Goal: Task Accomplishment & Management: Use online tool/utility

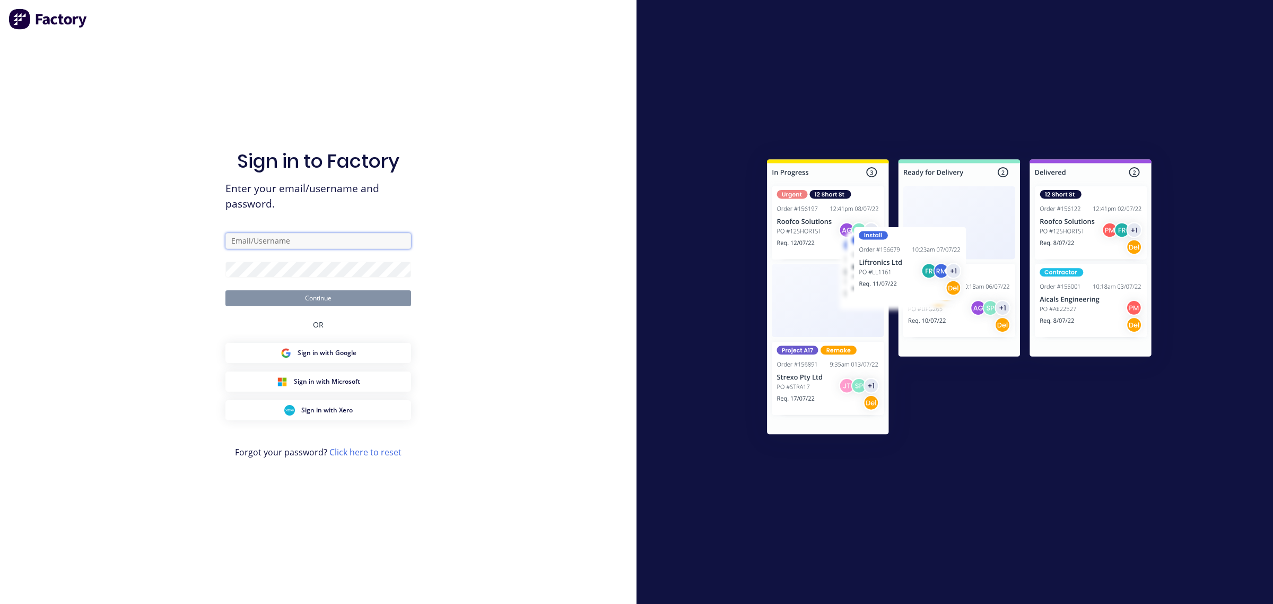
type input "[EMAIL_ADDRESS][DOMAIN_NAME]"
click at [317, 299] on button "Continue" at bounding box center [318, 298] width 186 height 16
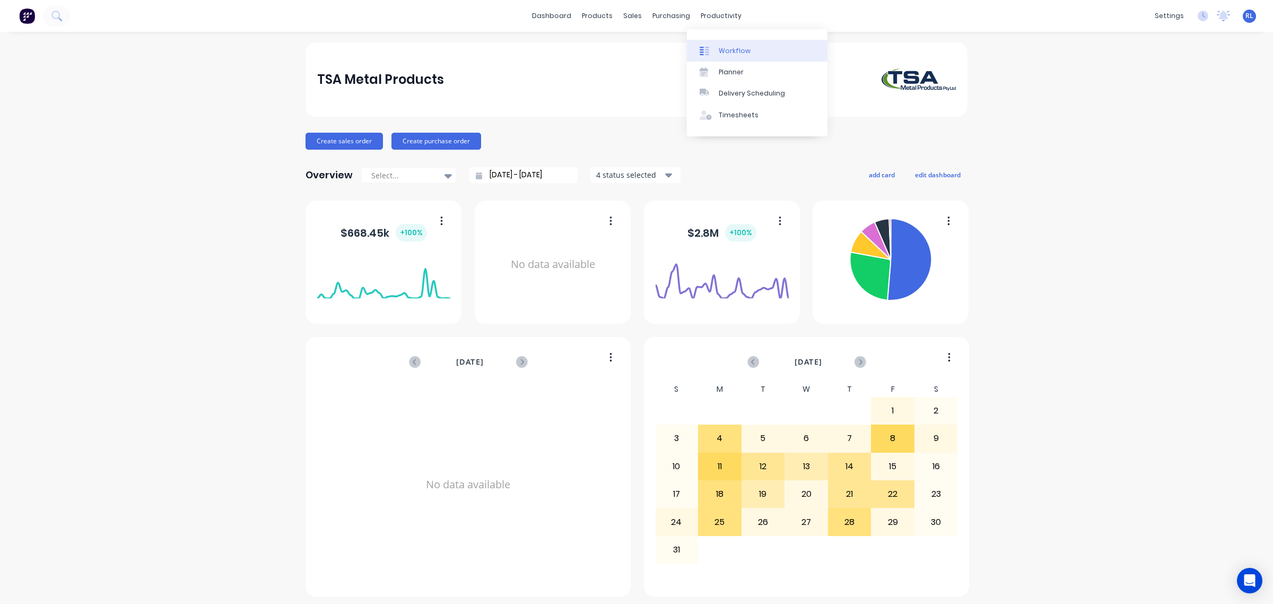
click at [751, 48] on link "Workflow" at bounding box center [757, 50] width 141 height 21
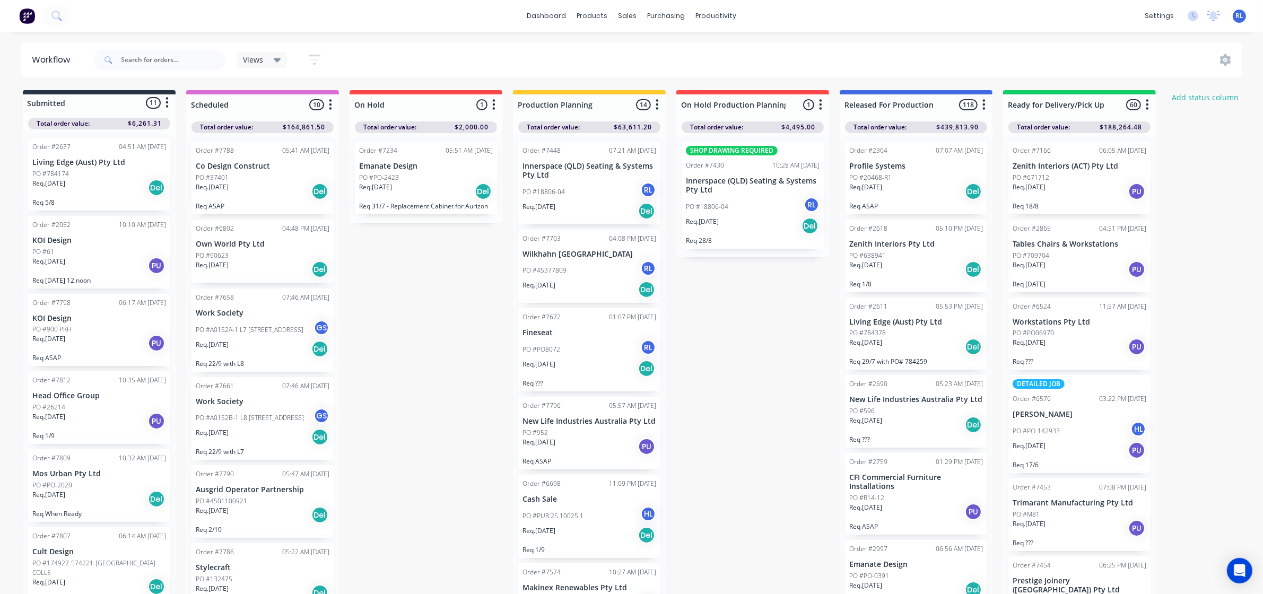
click at [593, 192] on div "PO #18806-04 RL" at bounding box center [590, 192] width 134 height 20
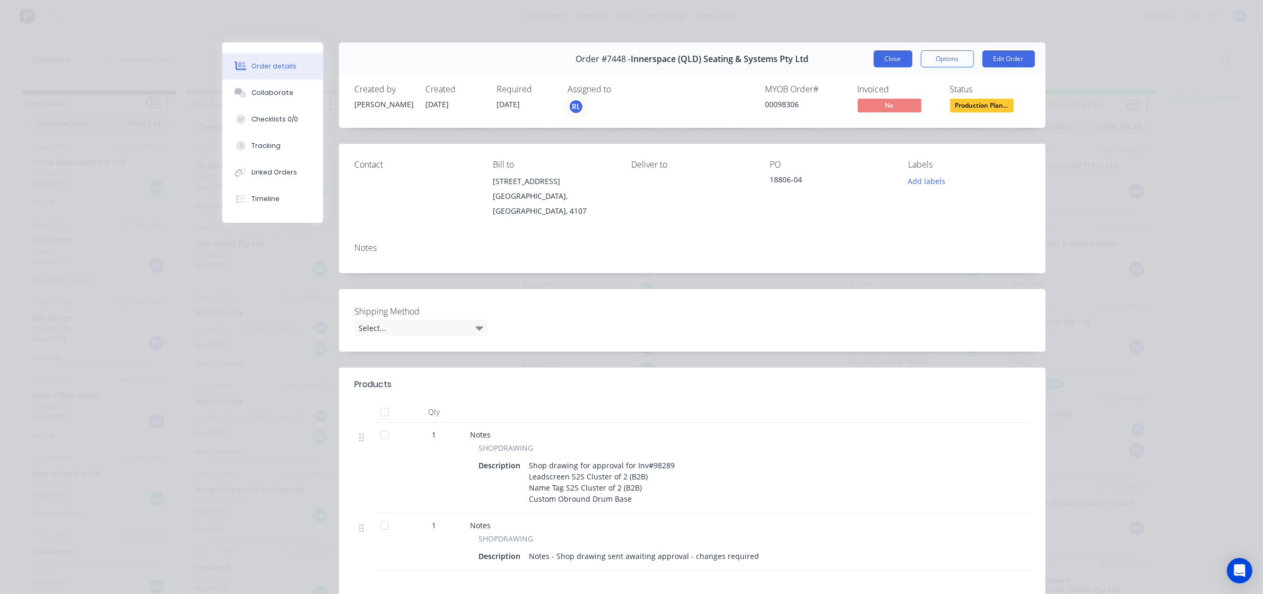
click at [877, 57] on button "Close" at bounding box center [893, 58] width 39 height 17
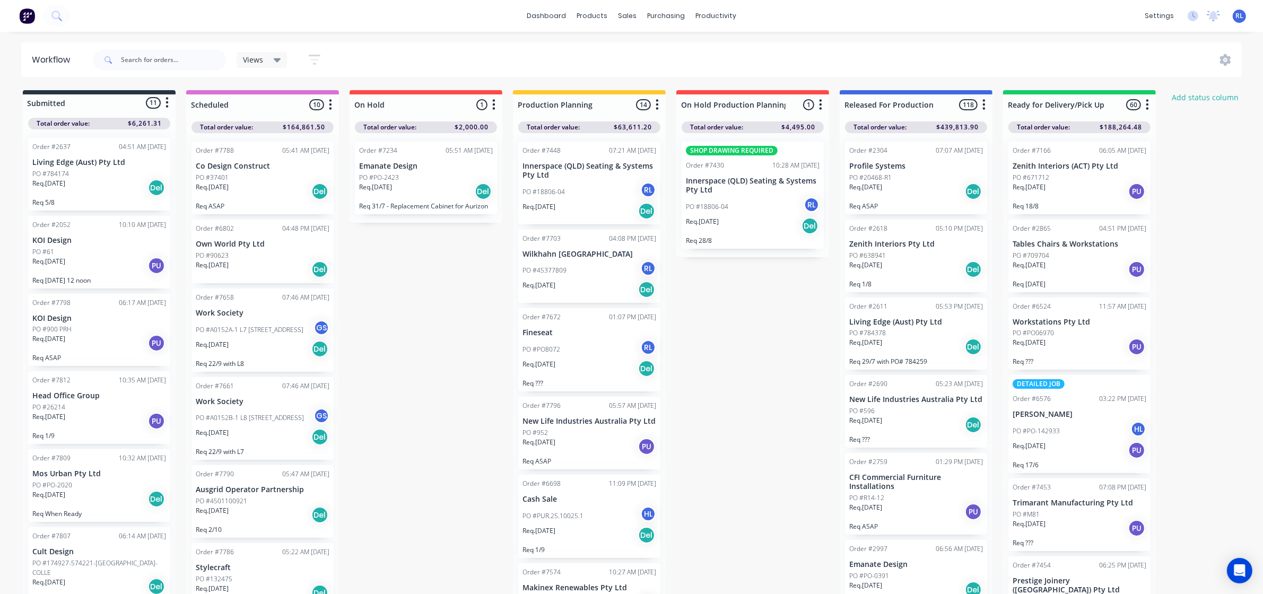
click at [764, 215] on div "PO #18806-04 RL" at bounding box center [753, 207] width 134 height 20
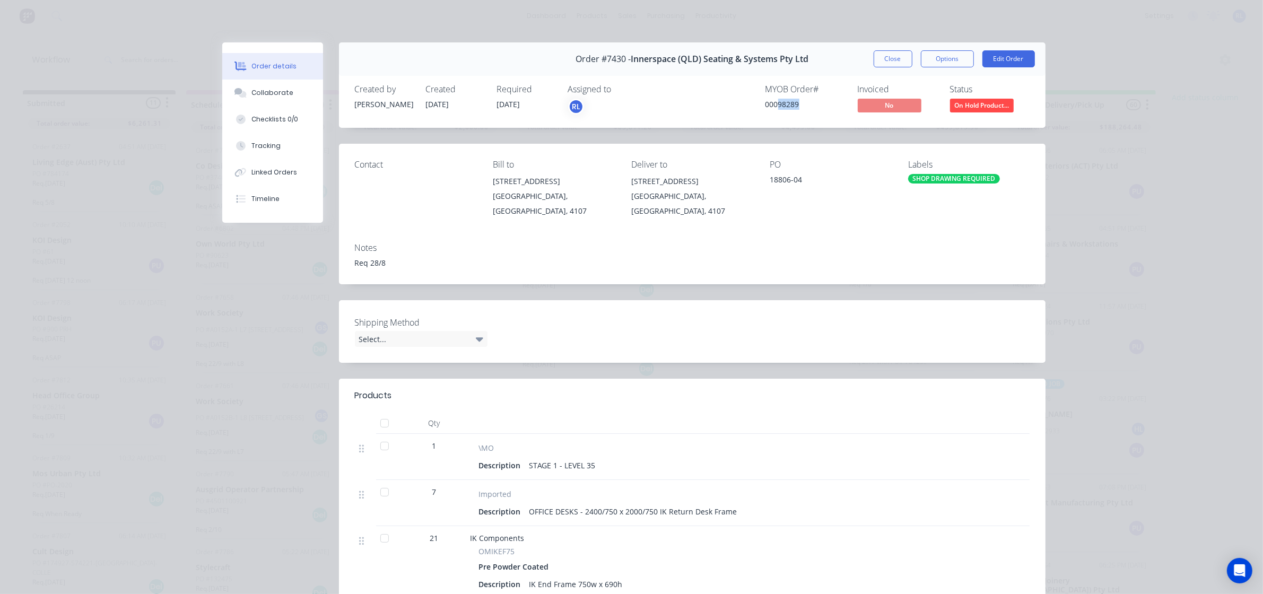
drag, startPoint x: 776, startPoint y: 104, endPoint x: 812, endPoint y: 107, distance: 36.2
click at [812, 107] on div "00098289" at bounding box center [806, 104] width 80 height 11
copy div "98289"
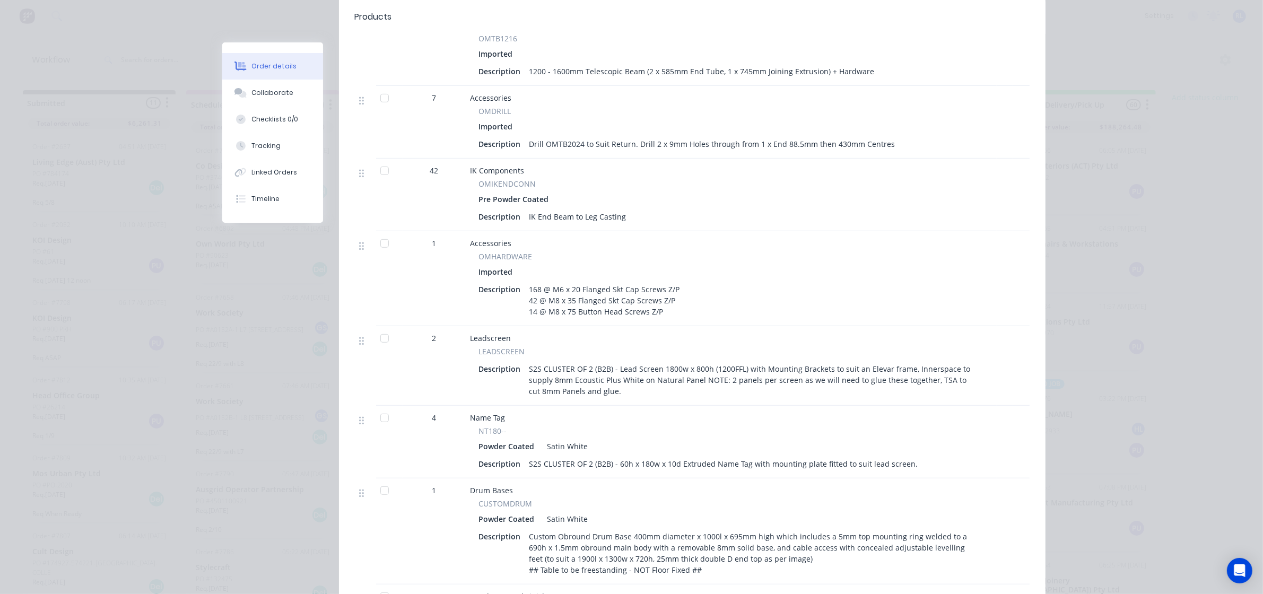
scroll to position [729, 0]
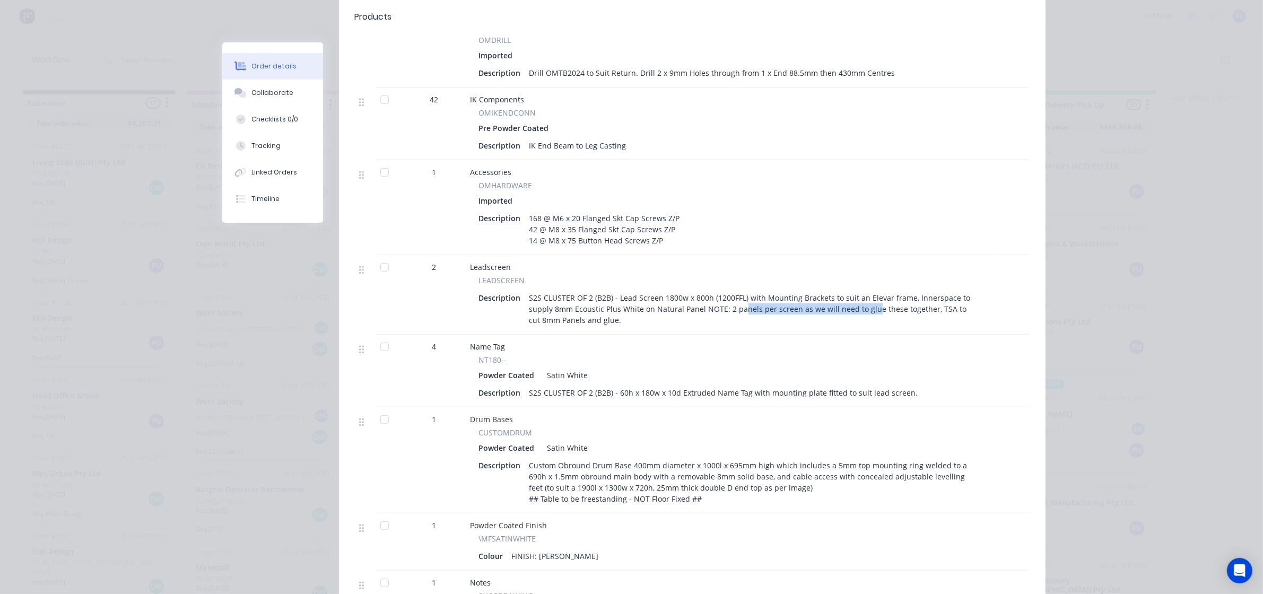
drag, startPoint x: 734, startPoint y: 301, endPoint x: 865, endPoint y: 300, distance: 131.0
click at [865, 300] on div "S2S CLUSTER OF 2 (B2B) - Lead Screen 1800w x 800h (1200FFL) with Mounting Brack…" at bounding box center [754, 309] width 459 height 38
click at [902, 297] on div "S2S CLUSTER OF 2 (B2B) - Lead Screen 1800w x 800h (1200FFL) with Mounting Brack…" at bounding box center [754, 309] width 459 height 38
drag, startPoint x: 659, startPoint y: 380, endPoint x: 844, endPoint y: 383, distance: 184.6
click at [844, 385] on div "S2S CLUSTER OF 2 (B2B) - 60h x 180w x 10d Extruded Name Tag with mounting plate…" at bounding box center [723, 392] width 397 height 15
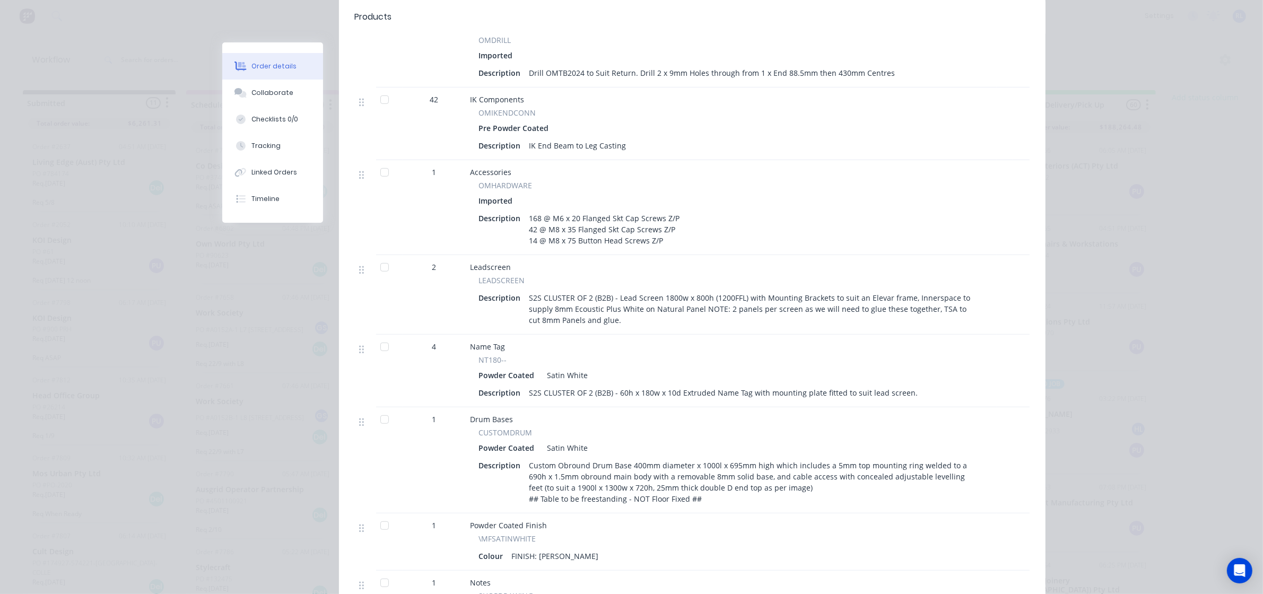
click at [836, 414] on div "Drum Bases" at bounding box center [732, 419] width 522 height 11
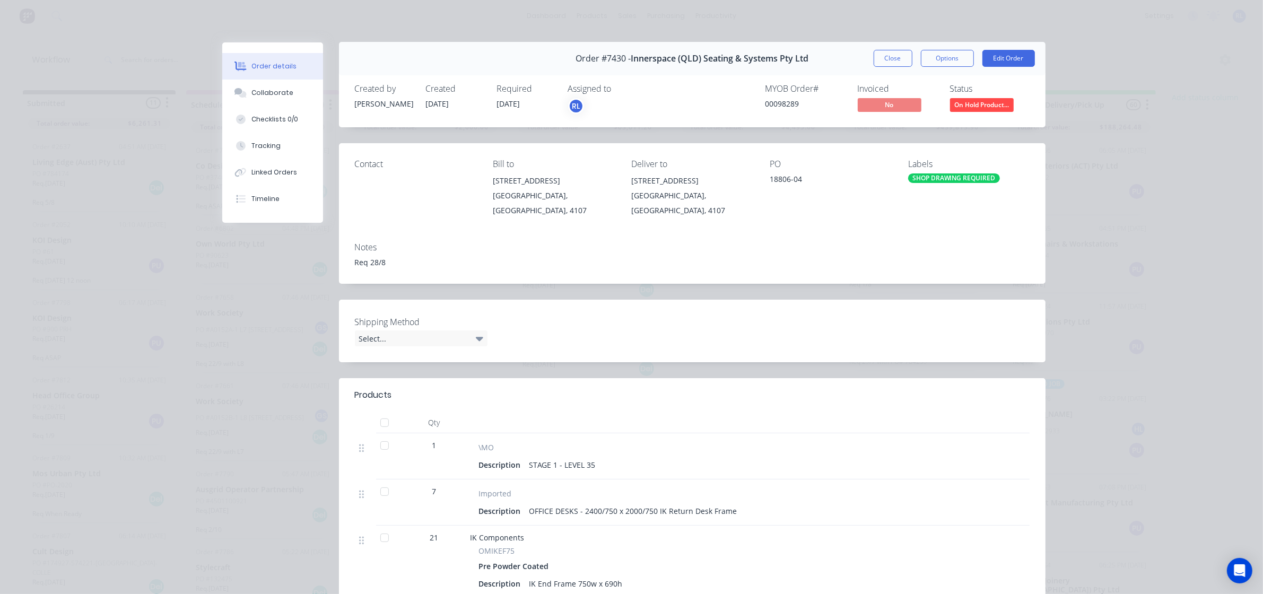
scroll to position [0, 0]
click at [887, 58] on button "Close" at bounding box center [893, 58] width 39 height 17
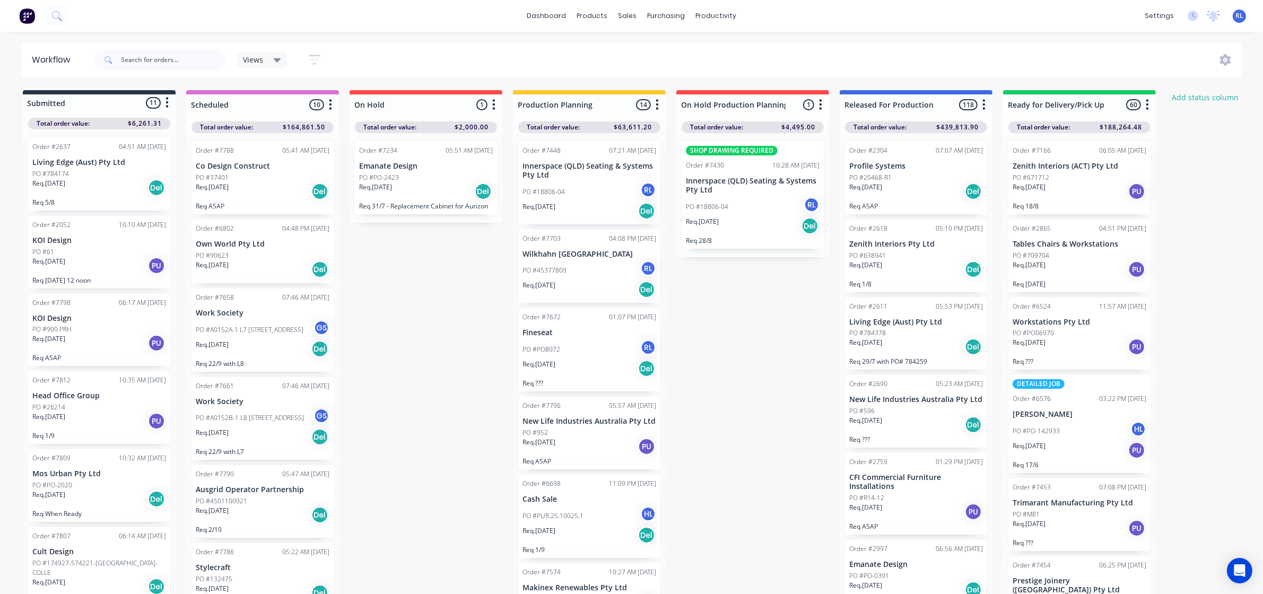
click at [579, 357] on div "PO #PO8072 RL" at bounding box center [590, 350] width 134 height 20
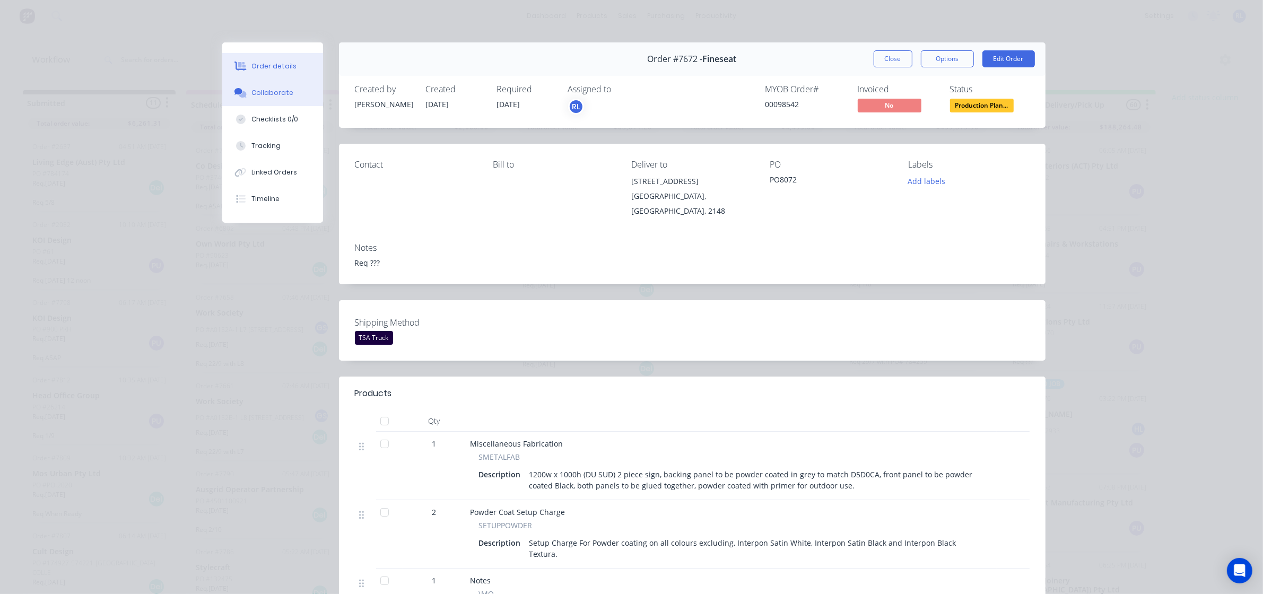
drag, startPoint x: 260, startPoint y: 89, endPoint x: 266, endPoint y: 93, distance: 7.2
click at [260, 89] on div "Collaborate" at bounding box center [272, 93] width 42 height 10
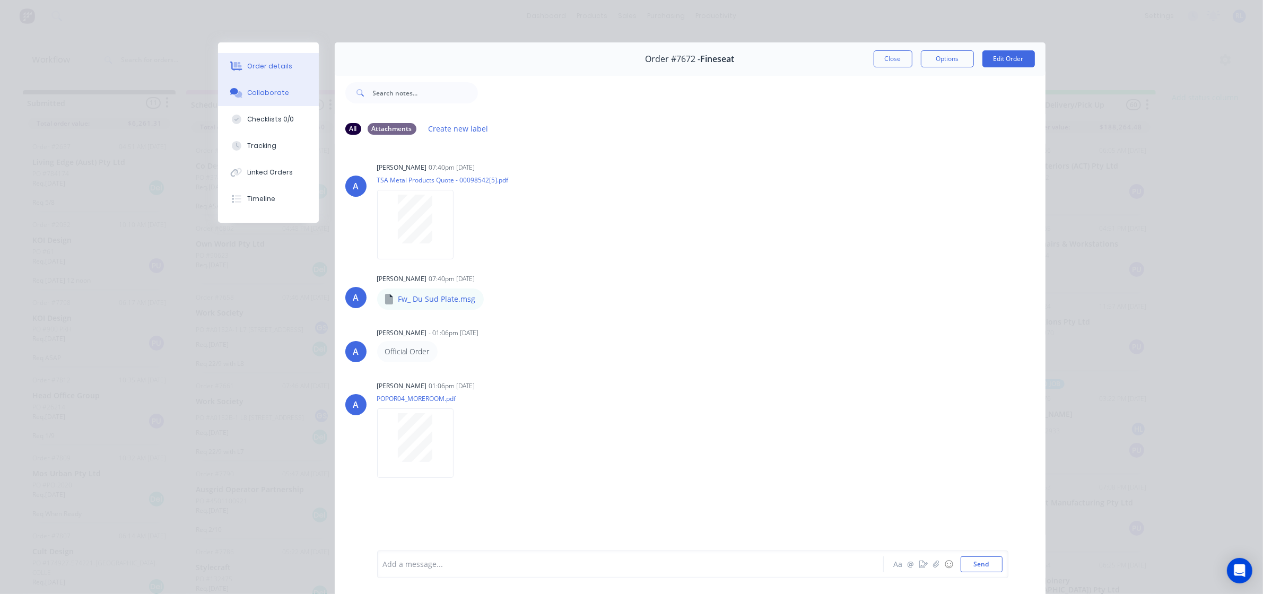
click at [269, 70] on div "Order details" at bounding box center [269, 67] width 45 height 10
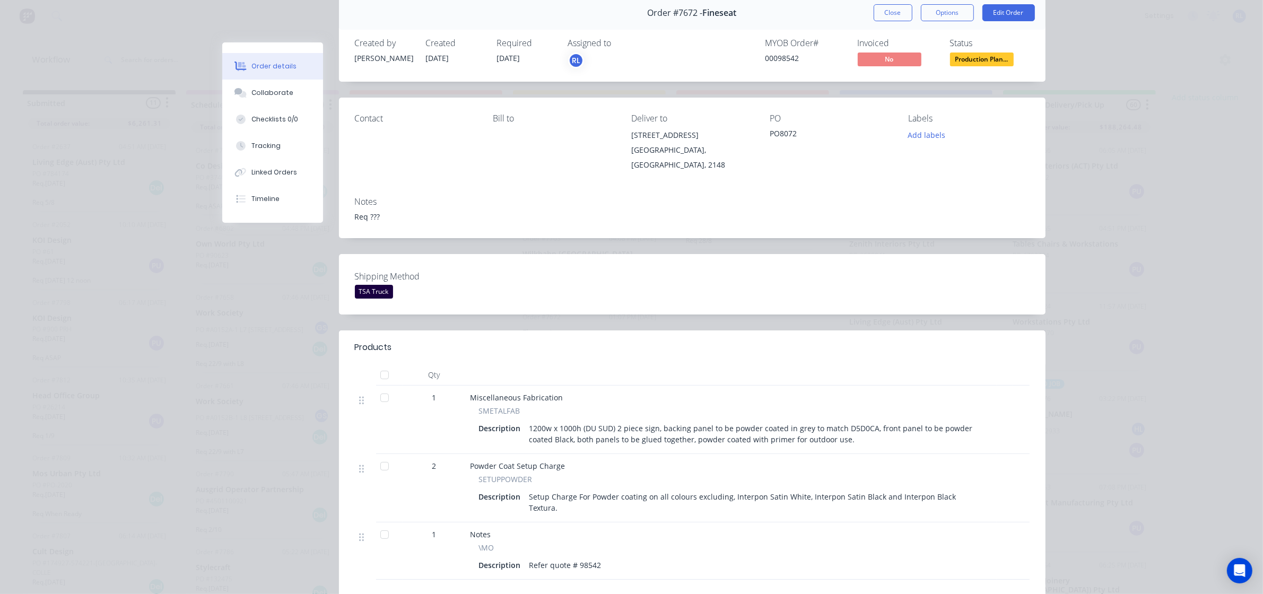
scroll to position [77, 0]
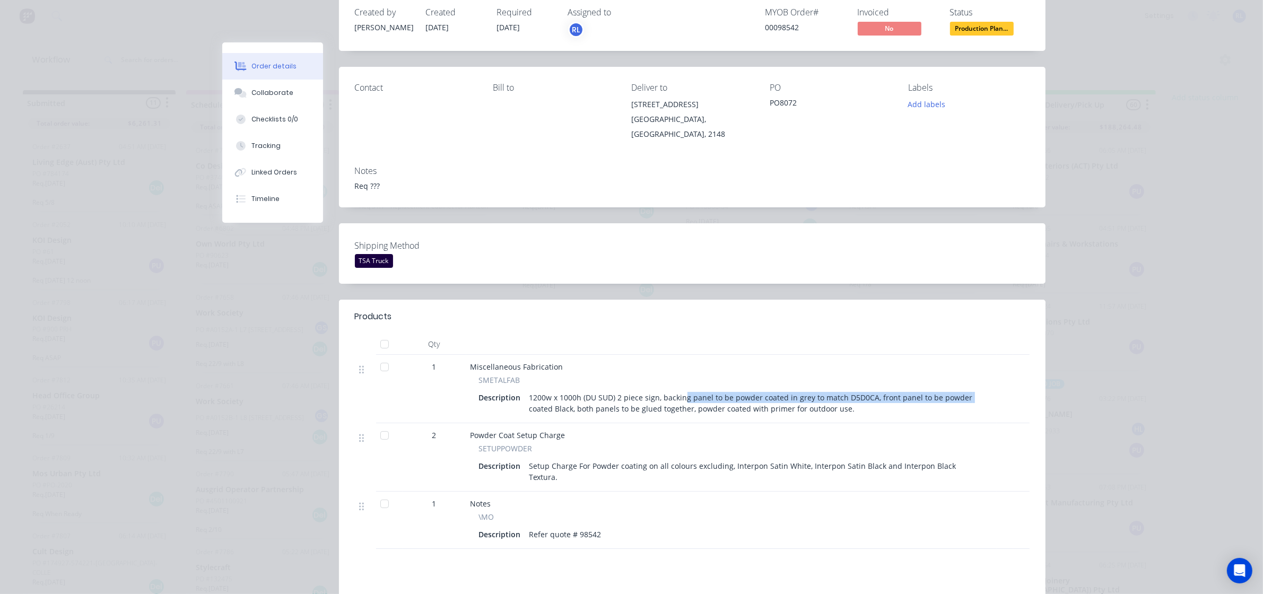
drag, startPoint x: 677, startPoint y: 386, endPoint x: 969, endPoint y: 392, distance: 292.4
click at [969, 392] on div "1200w x 1000h (DU SUD) 2 piece sign, backing panel to be powder coated in grey …" at bounding box center [754, 403] width 459 height 27
click at [818, 398] on div "1200w x 1000h (DU SUD) 2 piece sign, backing panel to be powder coated in grey …" at bounding box center [754, 403] width 459 height 27
drag, startPoint x: 837, startPoint y: 386, endPoint x: 864, endPoint y: 386, distance: 27.1
click at [864, 390] on div "1200w x 1000h (DU SUD) 2 piece sign, backing panel to be powder coated in grey …" at bounding box center [754, 403] width 459 height 27
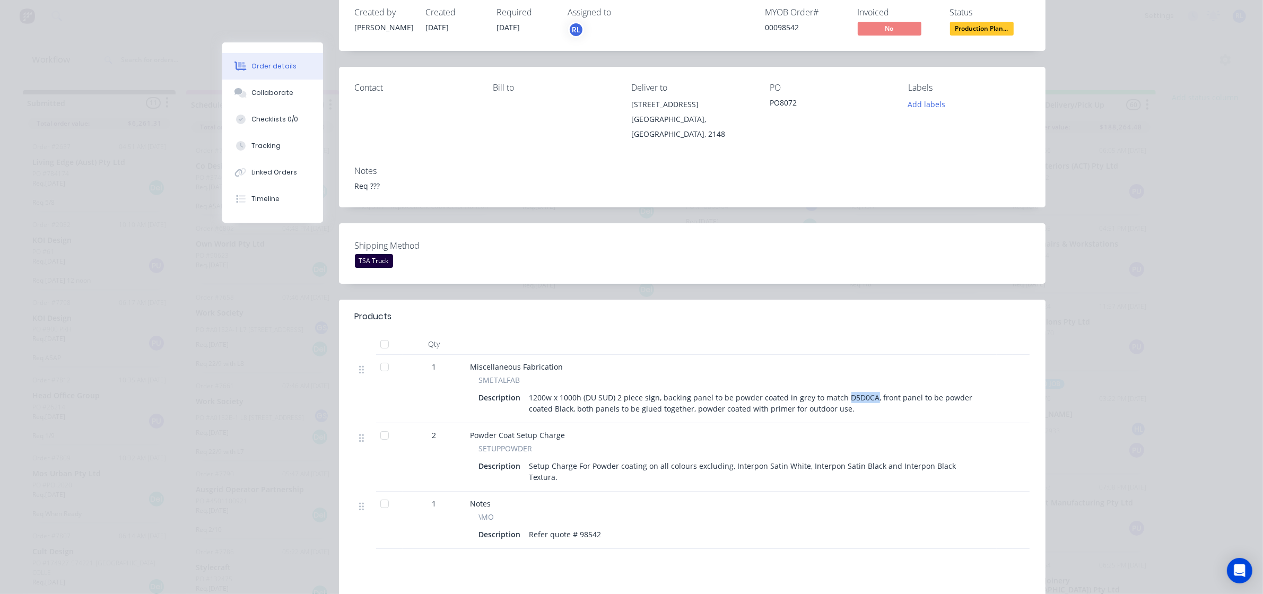
copy div "D5D0CA"
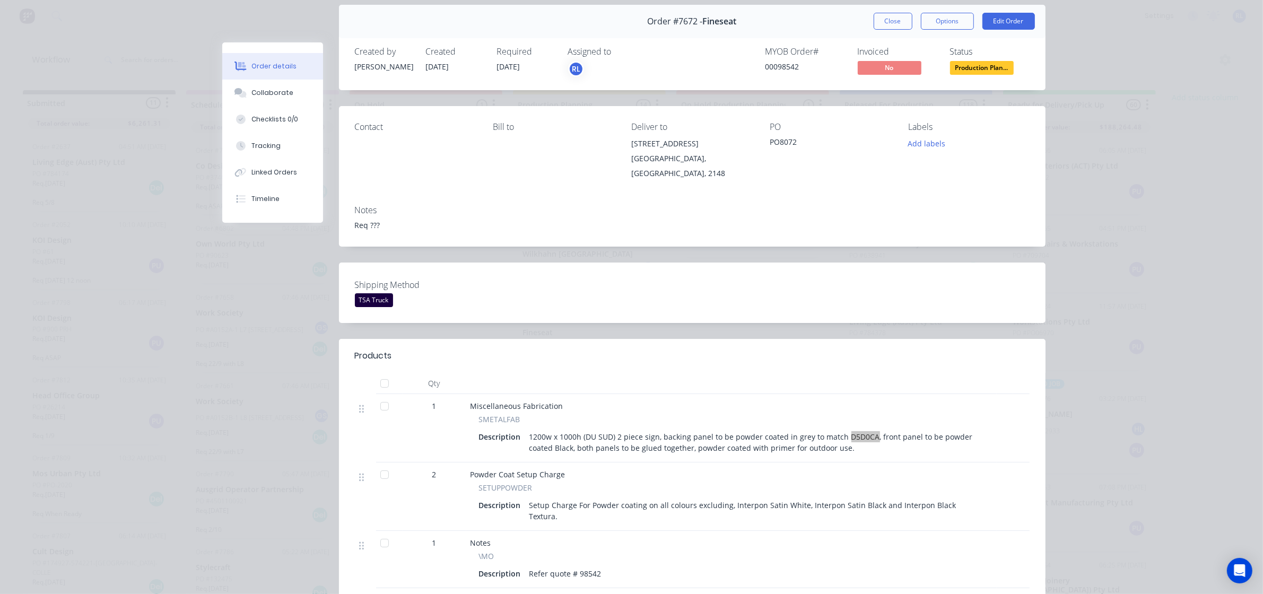
scroll to position [0, 0]
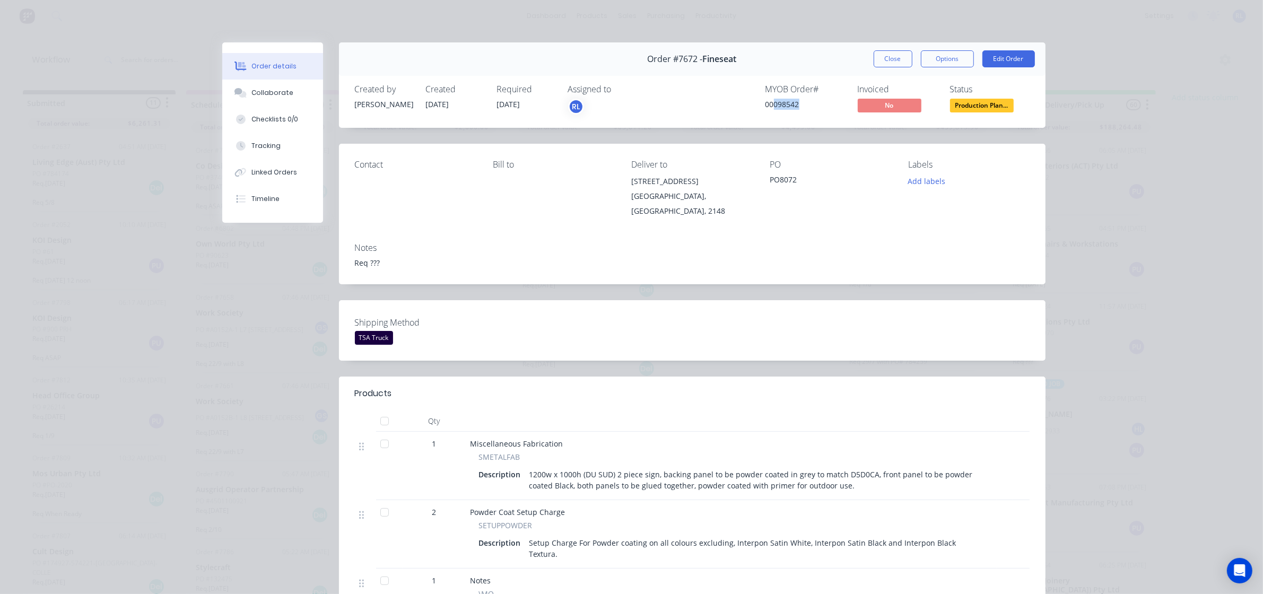
drag, startPoint x: 770, startPoint y: 103, endPoint x: 809, endPoint y: 105, distance: 38.8
click at [809, 105] on div "00098542" at bounding box center [806, 104] width 80 height 11
click at [797, 105] on div "00098542" at bounding box center [806, 104] width 80 height 11
drag, startPoint x: 773, startPoint y: 104, endPoint x: 798, endPoint y: 105, distance: 25.0
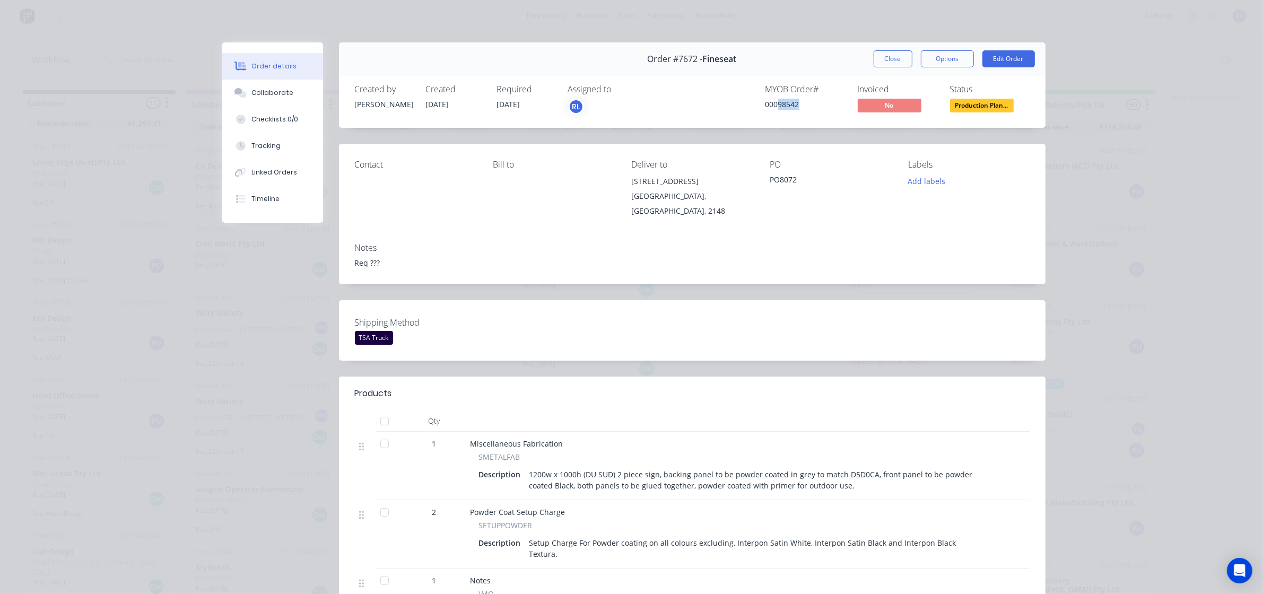
click at [798, 105] on div "00098542" at bounding box center [806, 104] width 80 height 11
copy div "98542"
drag, startPoint x: 985, startPoint y: 103, endPoint x: 1015, endPoint y: 118, distance: 33.5
click at [985, 103] on span "Production Plan..." at bounding box center [982, 105] width 64 height 13
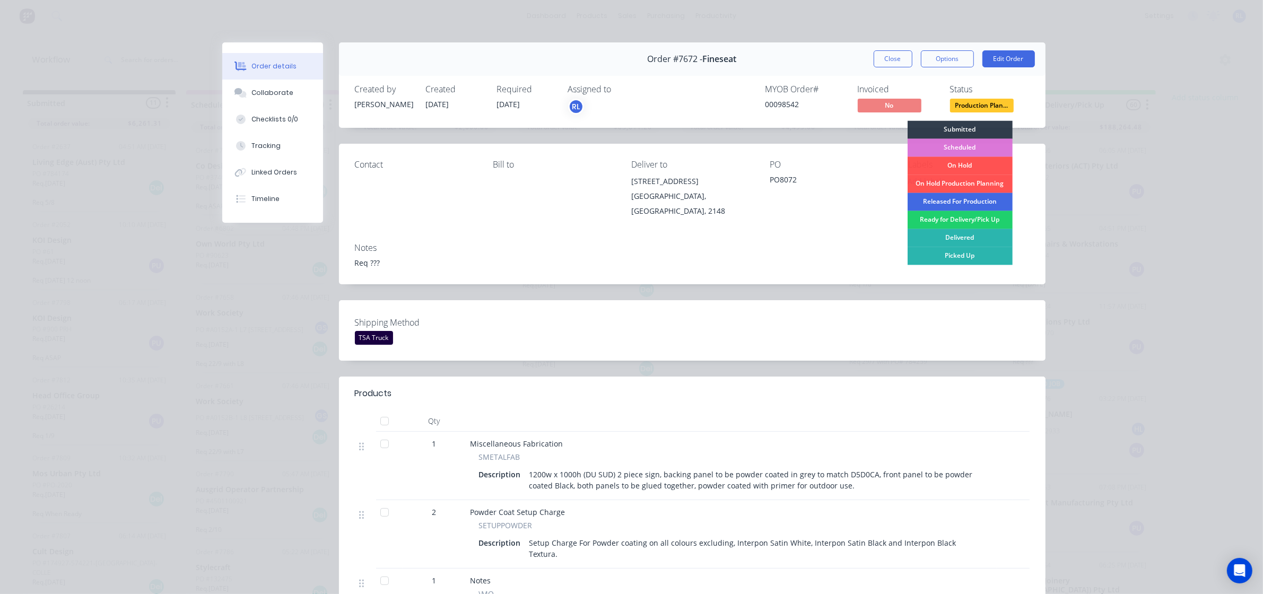
click at [983, 197] on div "Released For Production" at bounding box center [960, 202] width 105 height 18
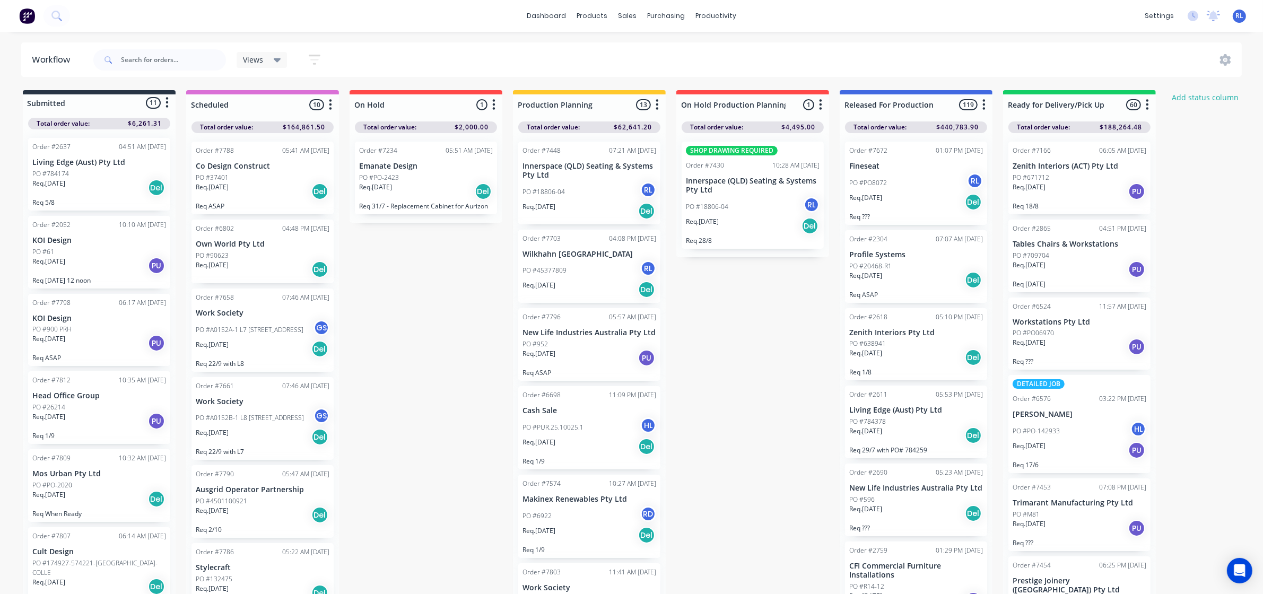
click at [799, 363] on div "Submitted 11 Status colour #273444 hex #273444 Save Cancel Summaries Total orde…" at bounding box center [723, 345] width 1462 height 510
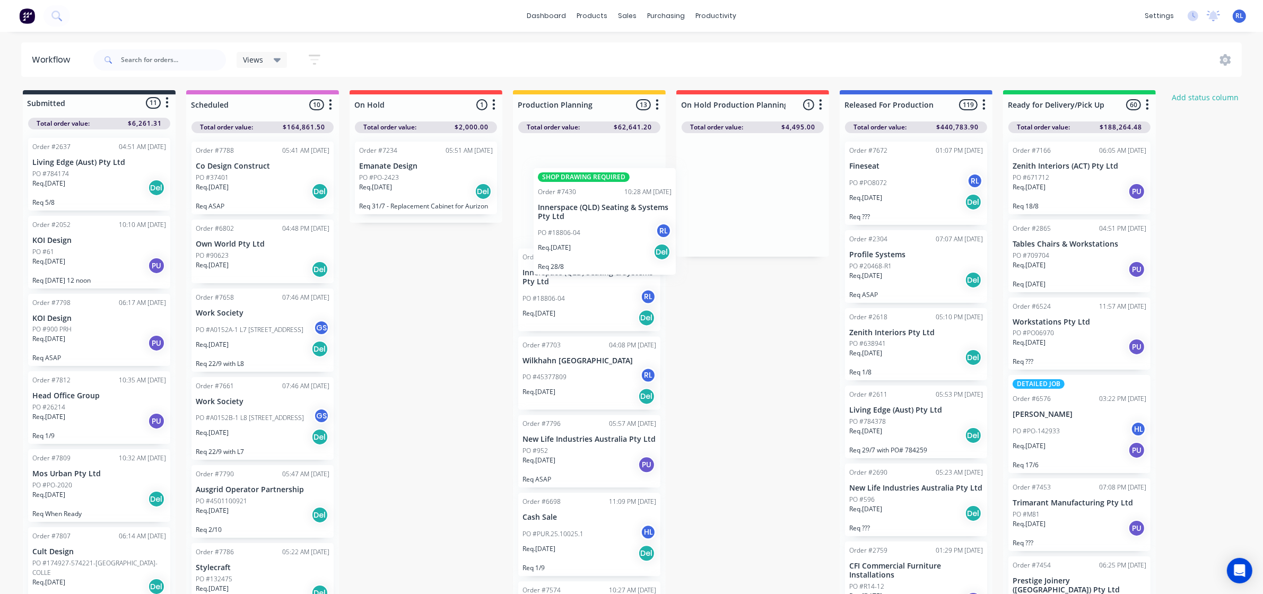
drag, startPoint x: 768, startPoint y: 215, endPoint x: 616, endPoint y: 243, distance: 153.8
click at [616, 243] on div "Submitted 11 Status colour #273444 hex #273444 Save Cancel Summaries Total orde…" at bounding box center [723, 345] width 1462 height 510
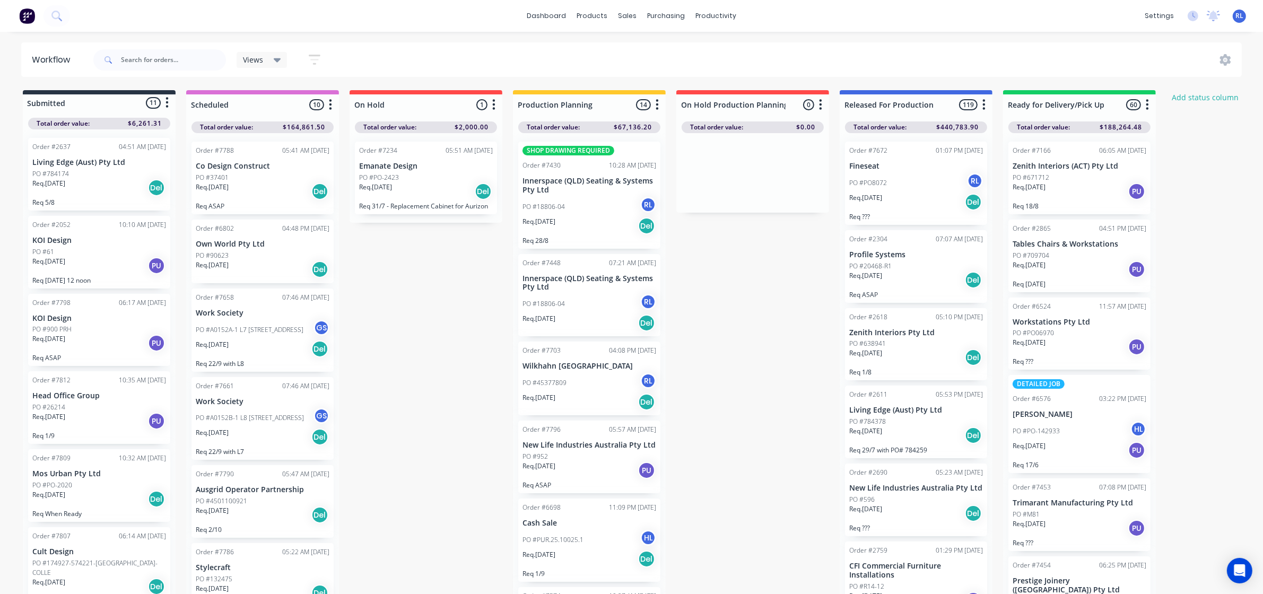
click at [757, 369] on div "Submitted 11 Status colour #273444 hex #273444 Save Cancel Summaries Total orde…" at bounding box center [723, 345] width 1462 height 510
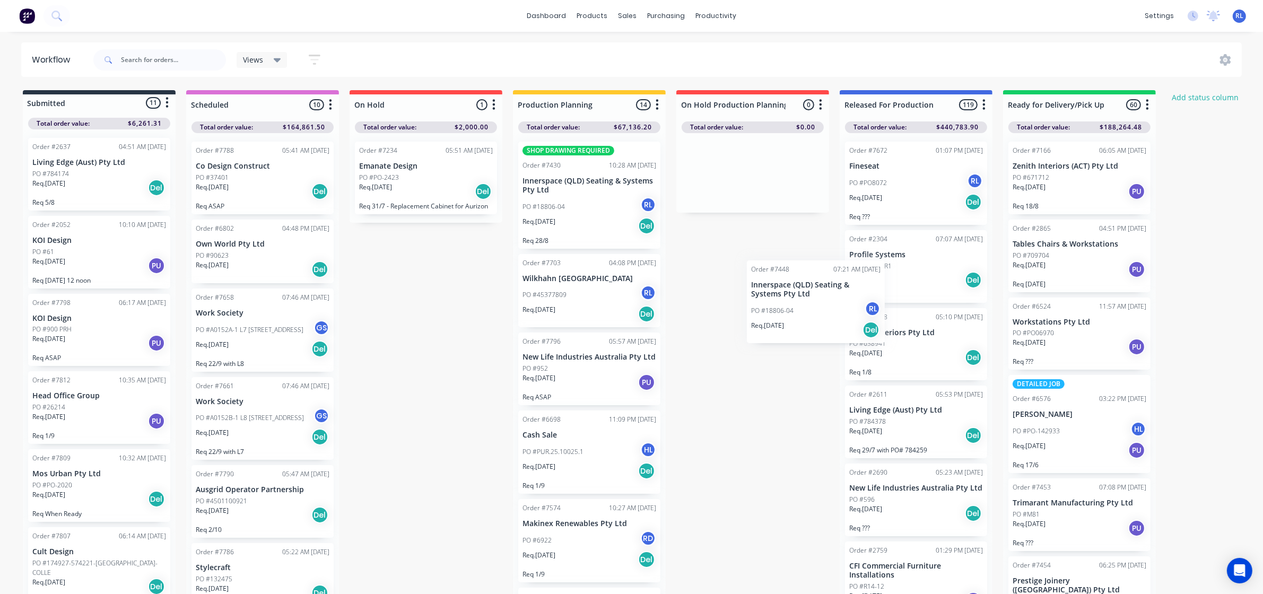
drag, startPoint x: 604, startPoint y: 290, endPoint x: 839, endPoint y: 297, distance: 235.7
click at [839, 297] on div "Submitted 11 Status colour #273444 hex #273444 Save Cancel Summaries Total orde…" at bounding box center [723, 345] width 1462 height 510
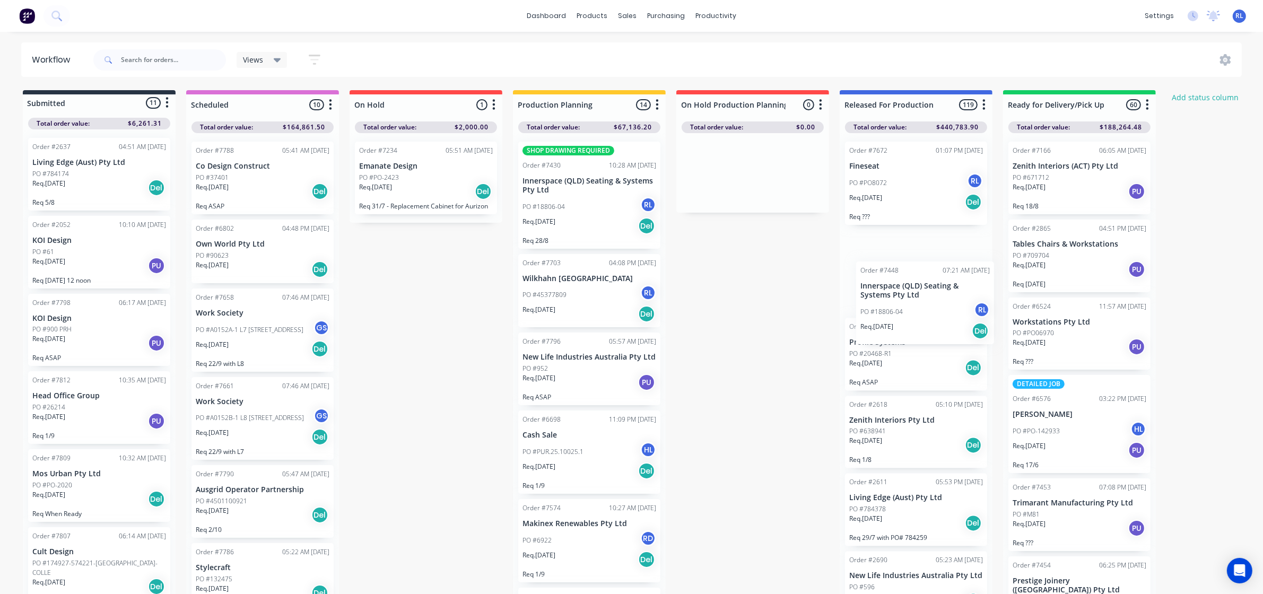
drag, startPoint x: 594, startPoint y: 285, endPoint x: 936, endPoint y: 295, distance: 342.3
click at [936, 295] on div "Submitted 11 Status colour #273444 hex #273444 Save Cancel Summaries Total orde…" at bounding box center [723, 345] width 1462 height 510
click at [280, 62] on icon at bounding box center [277, 60] width 7 height 12
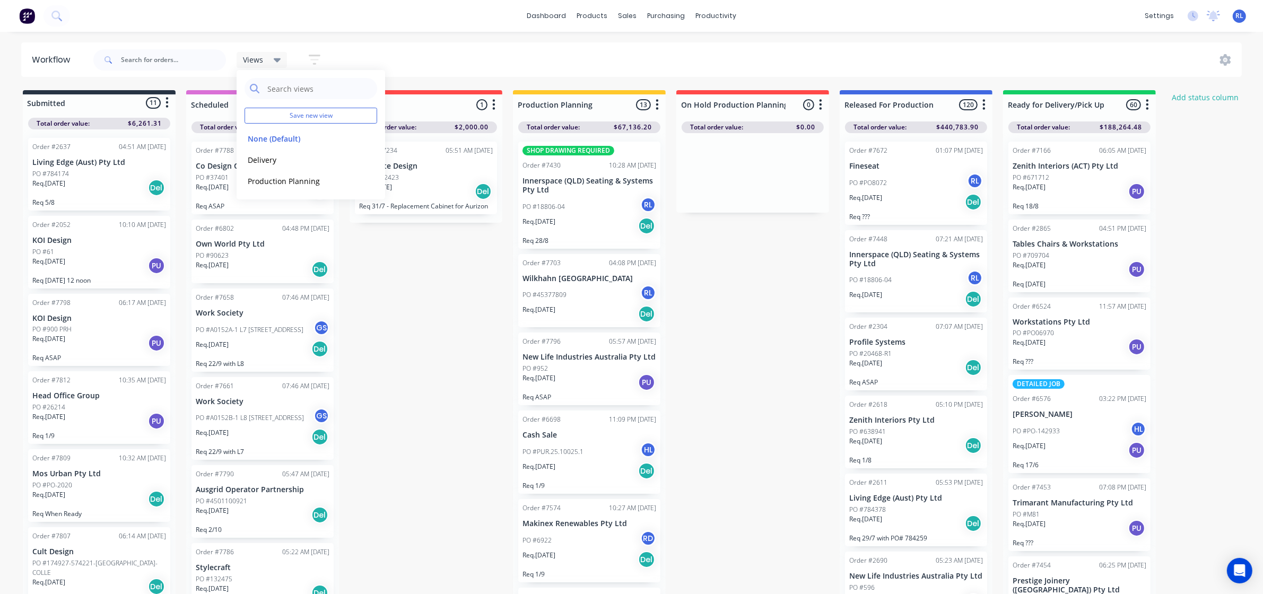
click at [312, 54] on icon "button" at bounding box center [315, 59] width 12 height 13
